Goal: Task Accomplishment & Management: Use online tool/utility

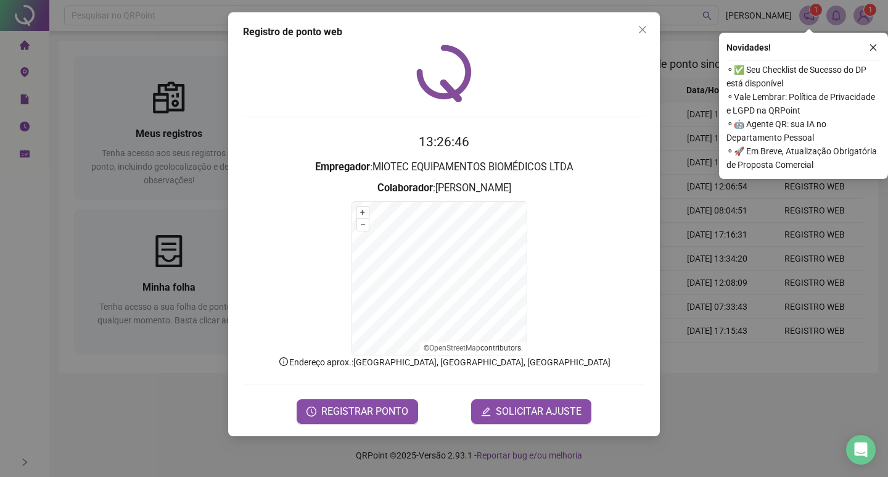
drag, startPoint x: 643, startPoint y: 33, endPoint x: 646, endPoint y: 38, distance: 6.4
click at [645, 36] on button "Close" at bounding box center [643, 30] width 20 height 20
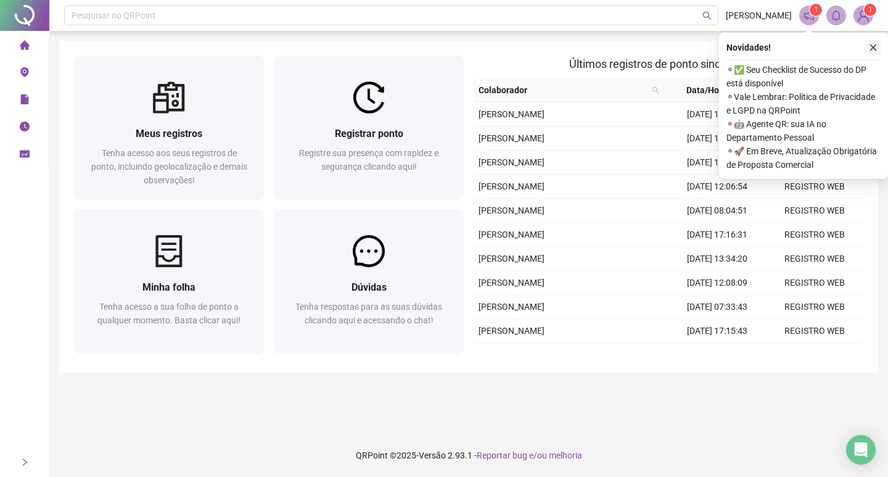
click at [872, 51] on button "button" at bounding box center [873, 47] width 15 height 15
click at [870, 50] on icon "close" at bounding box center [873, 47] width 9 height 9
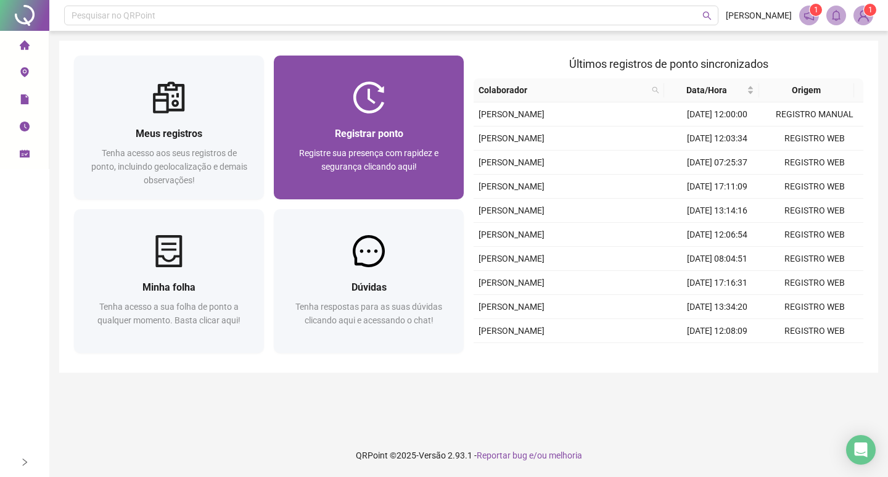
click at [420, 126] on div "Registrar ponto" at bounding box center [369, 133] width 160 height 15
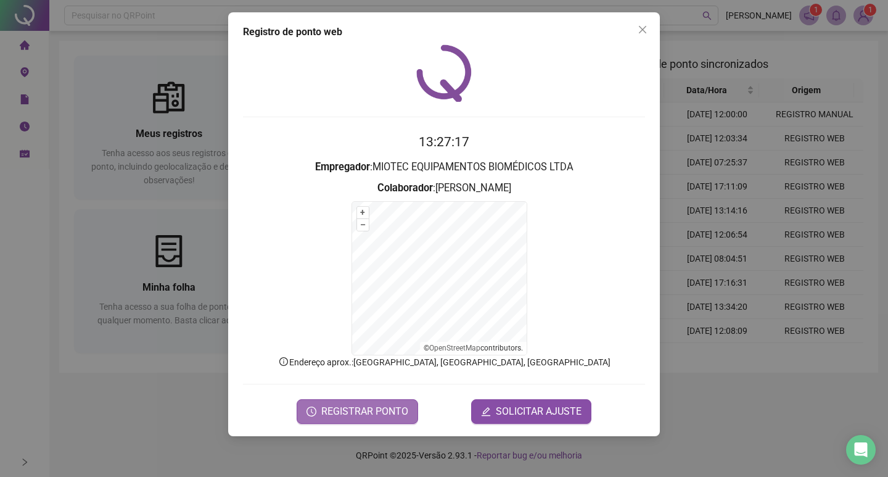
click at [381, 416] on span "REGISTRAR PONTO" at bounding box center [364, 411] width 87 height 15
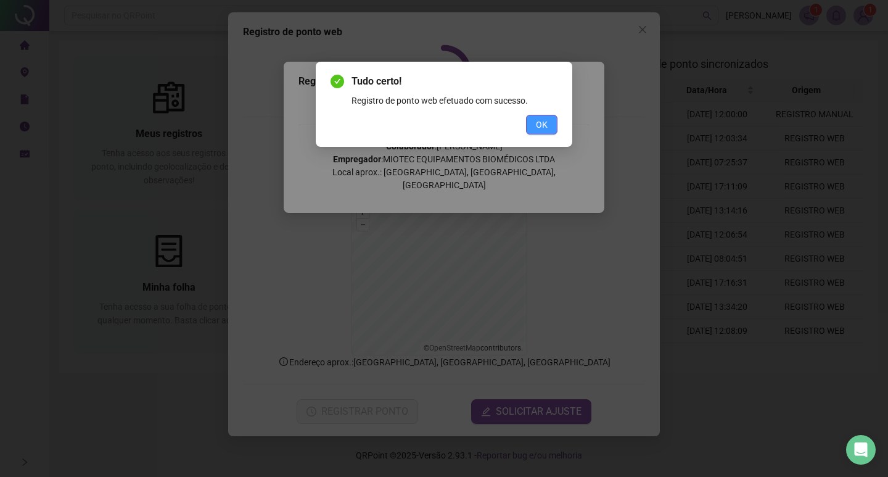
click at [540, 131] on span "OK" at bounding box center [542, 125] width 12 height 14
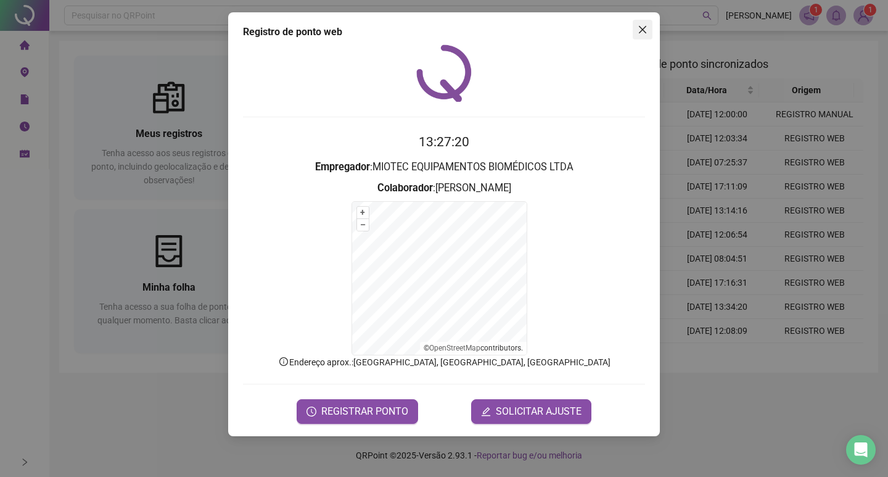
click at [641, 28] on icon "close" at bounding box center [642, 29] width 7 height 7
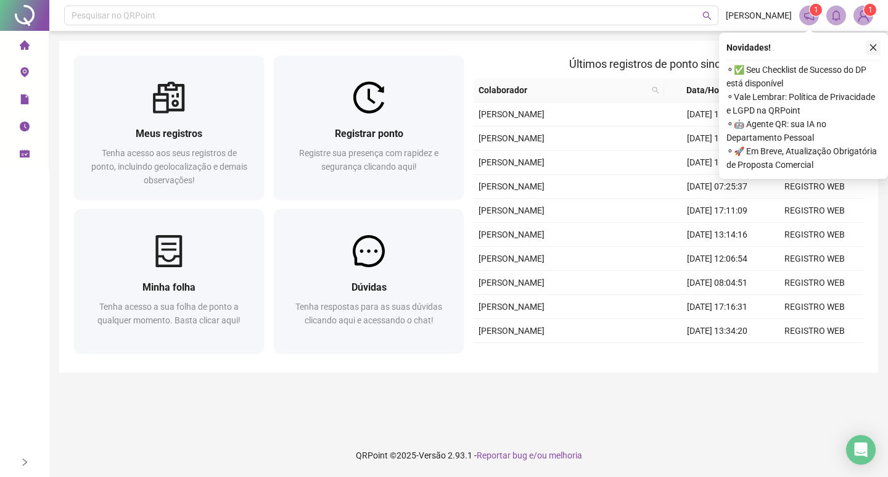
click at [874, 44] on icon "close" at bounding box center [873, 47] width 9 height 9
